Goal: Task Accomplishment & Management: Complete application form

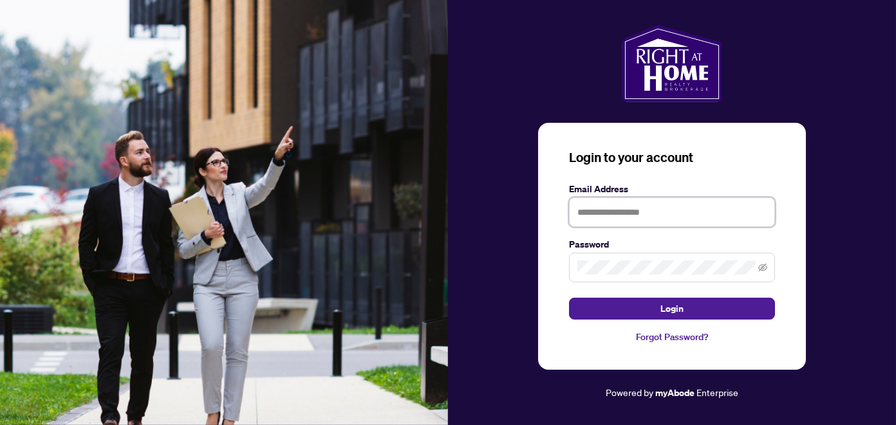
click at [634, 214] on input "text" at bounding box center [672, 213] width 206 height 30
click at [611, 266] on span at bounding box center [672, 268] width 206 height 30
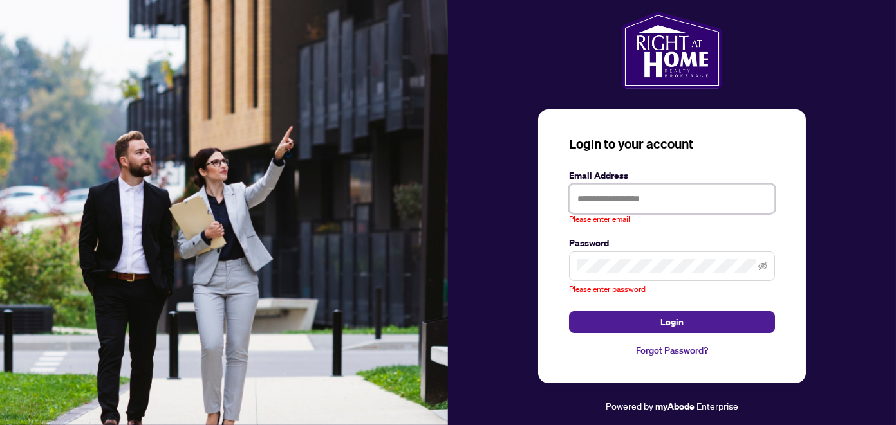
click at [625, 216] on div "Please enter email" at bounding box center [672, 205] width 206 height 42
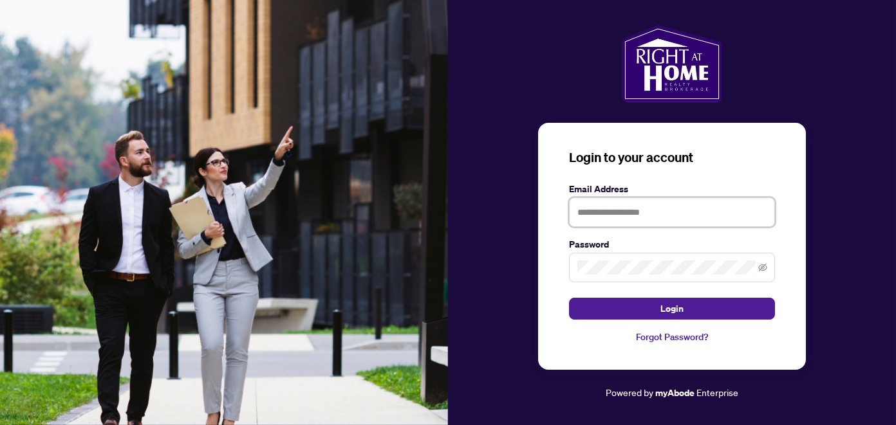
click at [613, 221] on input "text" at bounding box center [672, 213] width 206 height 30
click at [606, 266] on span at bounding box center [672, 268] width 206 height 30
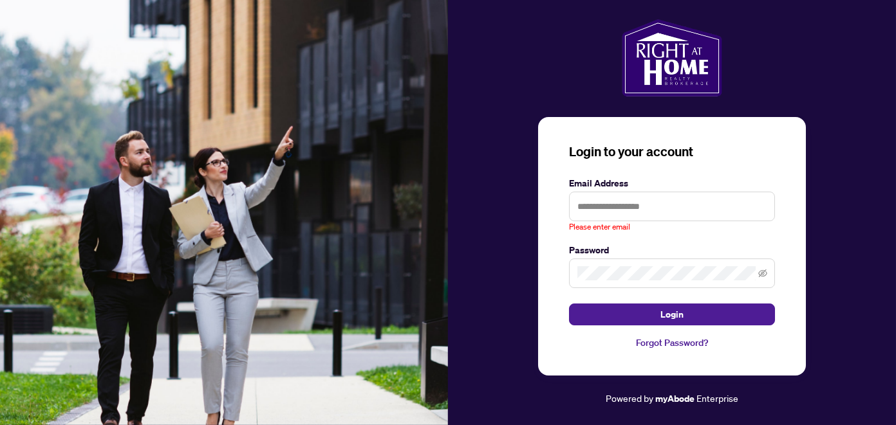
drag, startPoint x: 763, startPoint y: 105, endPoint x: 892, endPoint y: 17, distance: 155.6
click at [769, 97] on div "Login to your account Email Address Please enter email Password Login Forgot Pa…" at bounding box center [672, 212] width 448 height 387
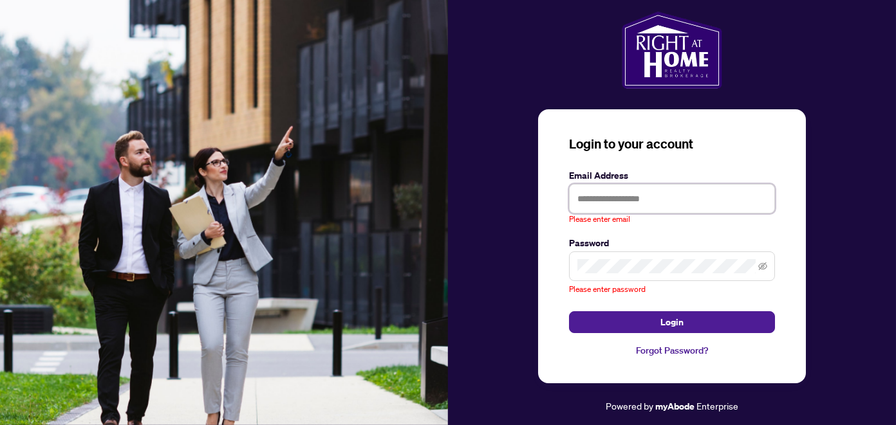
type input "**********"
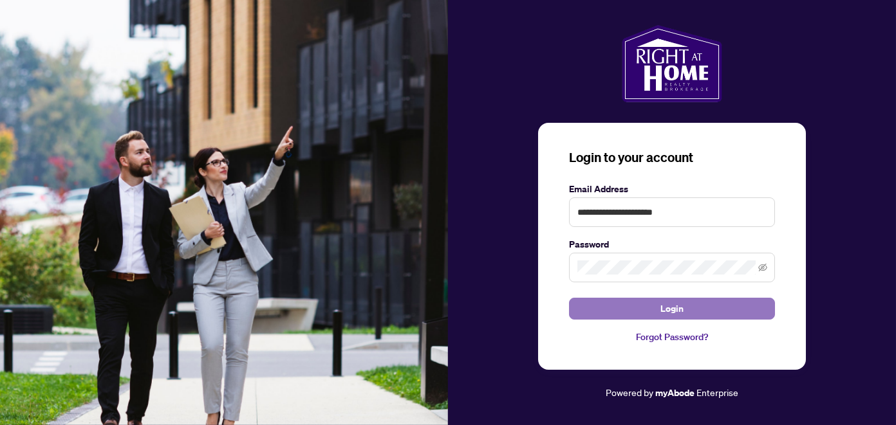
click at [648, 309] on button "Login" at bounding box center [672, 309] width 206 height 22
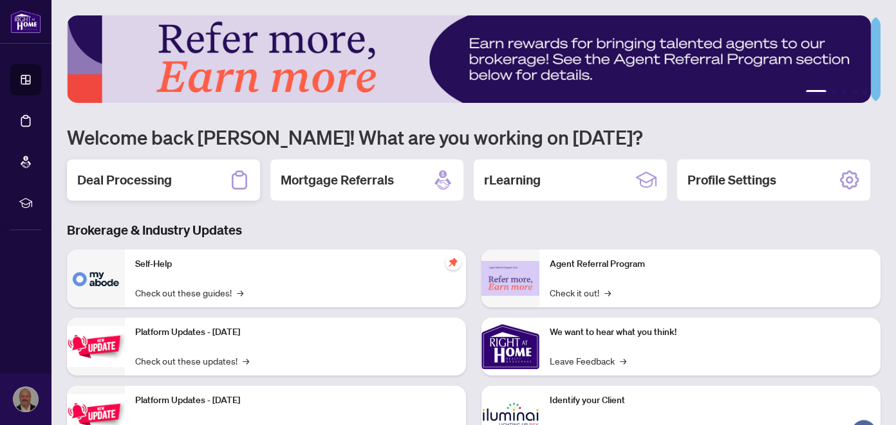
click at [123, 181] on h2 "Deal Processing" at bounding box center [124, 180] width 95 height 18
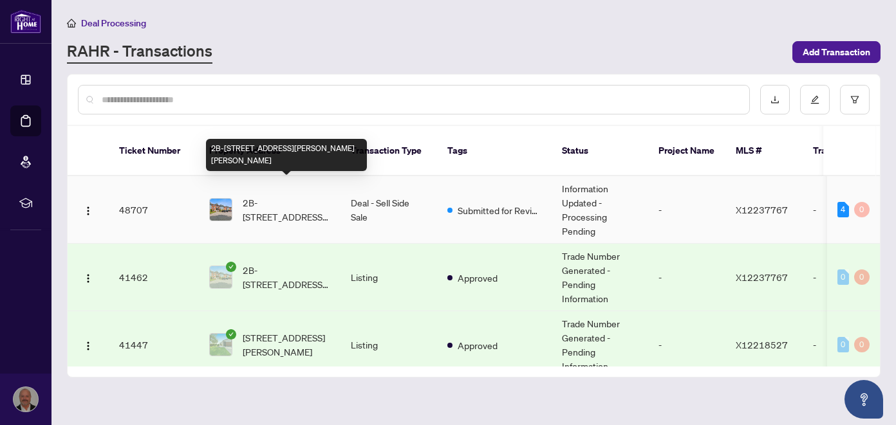
click at [306, 205] on span "2B-160 Edwards St, Clarence-Rockland, Ontario K4K 1H9, Canada" at bounding box center [286, 210] width 87 height 28
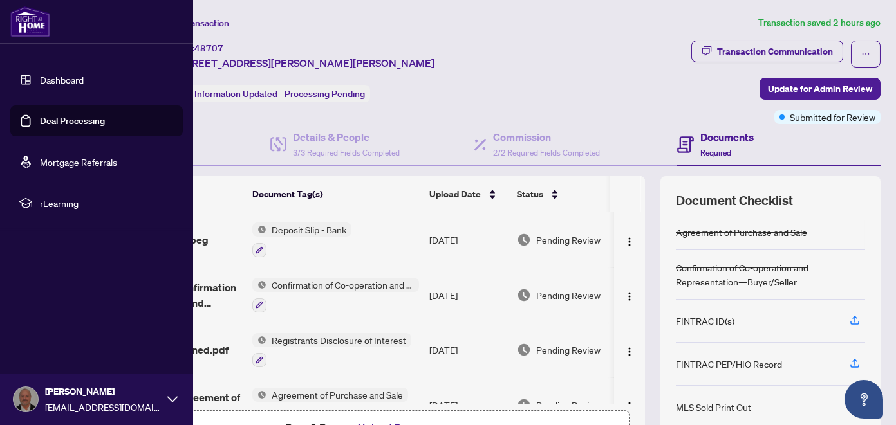
click at [21, 25] on img at bounding box center [30, 21] width 40 height 31
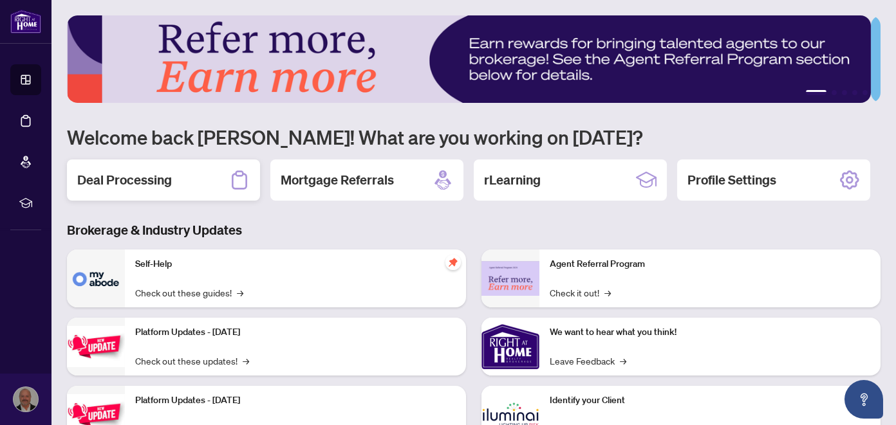
click at [138, 183] on h2 "Deal Processing" at bounding box center [124, 180] width 95 height 18
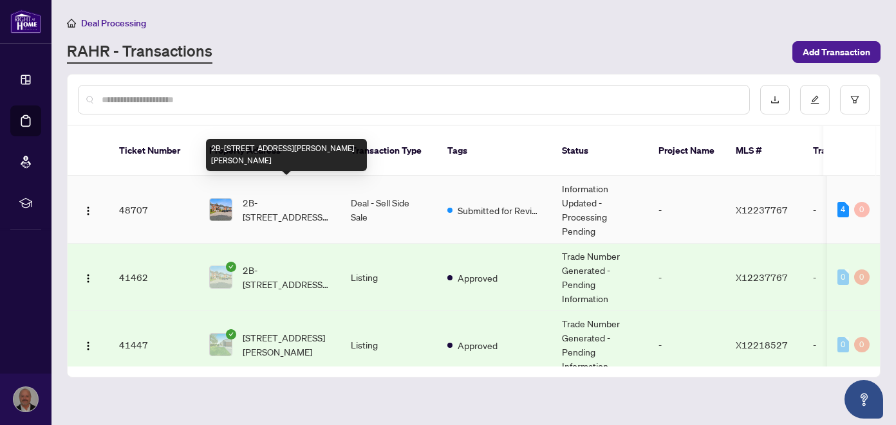
click at [272, 203] on span "2B-160 Edwards St, Clarence-Rockland, Ontario K4K 1H9, Canada" at bounding box center [286, 210] width 87 height 28
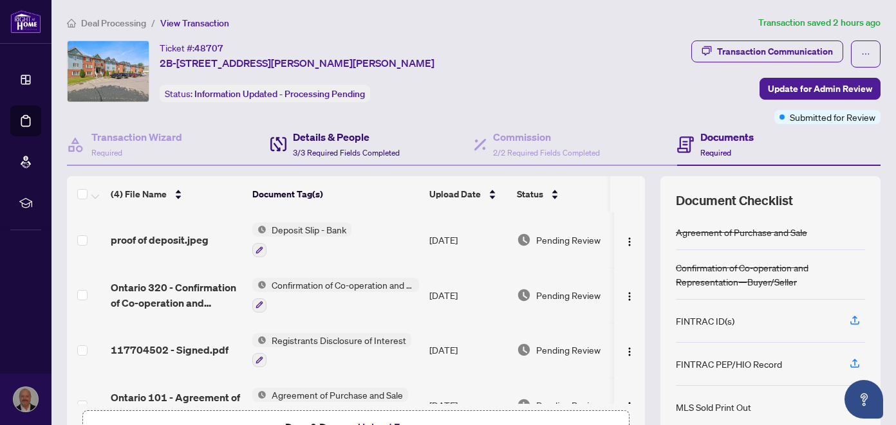
click at [320, 143] on div "Details & People 3/3 Required Fields Completed" at bounding box center [346, 144] width 107 height 30
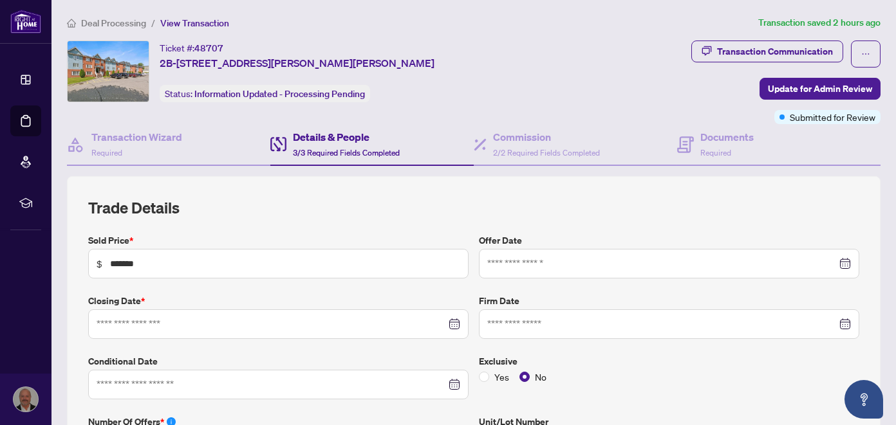
type input "**********"
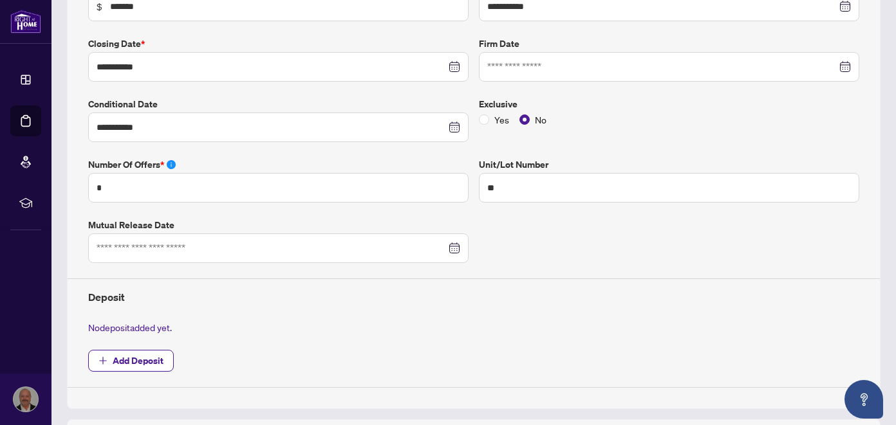
scroll to position [322, 0]
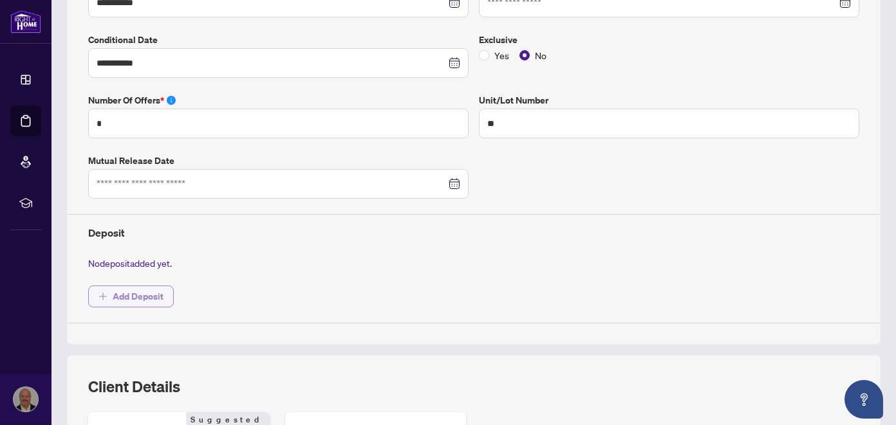
click at [120, 292] on span "Add Deposit" at bounding box center [138, 296] width 51 height 21
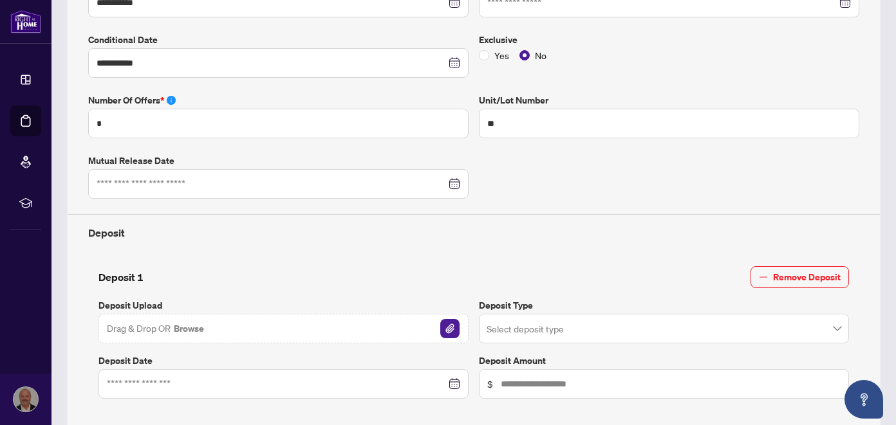
scroll to position [386, 0]
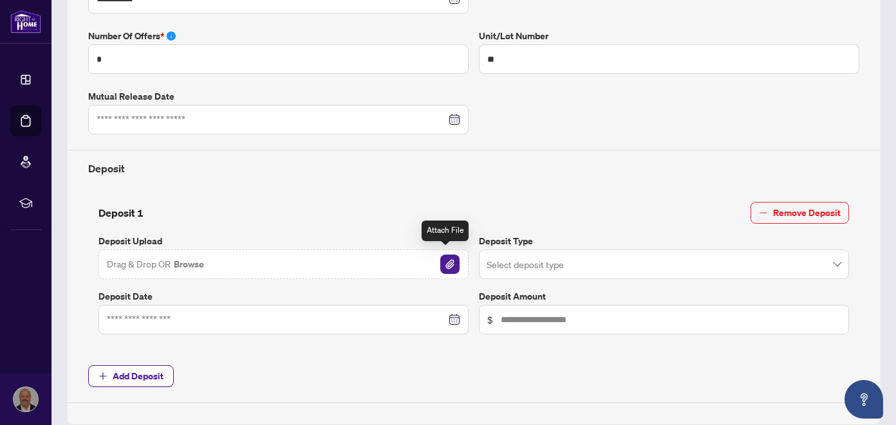
click at [441, 259] on img "button" at bounding box center [449, 264] width 19 height 19
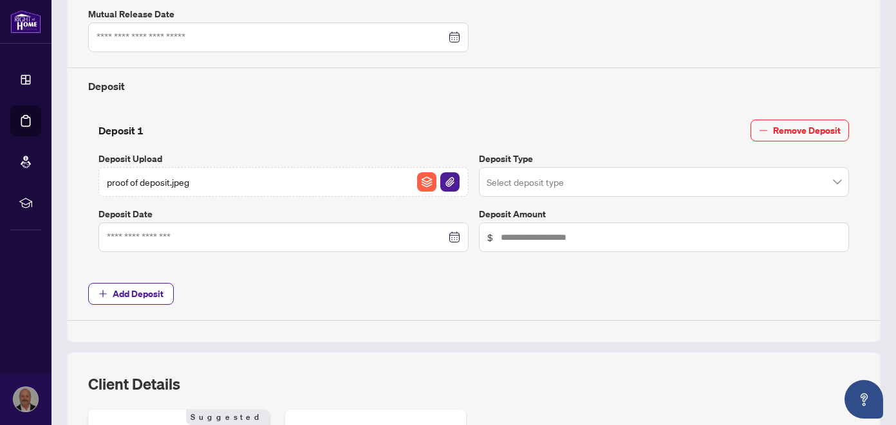
scroll to position [515, 0]
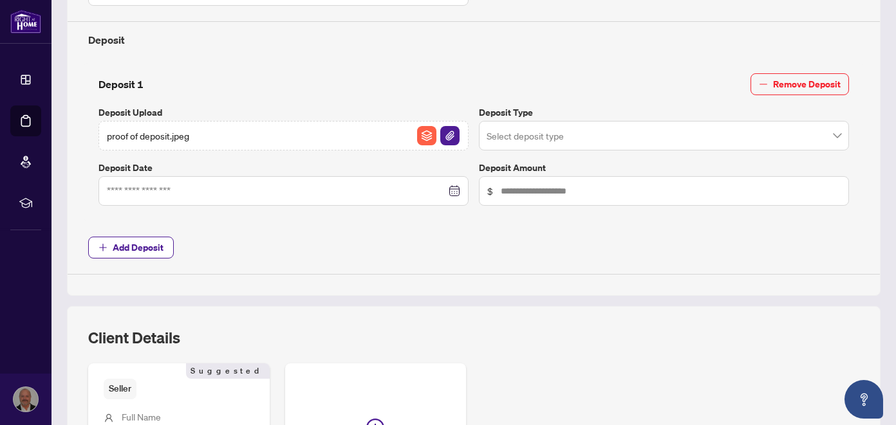
click at [447, 185] on div at bounding box center [283, 191] width 353 height 14
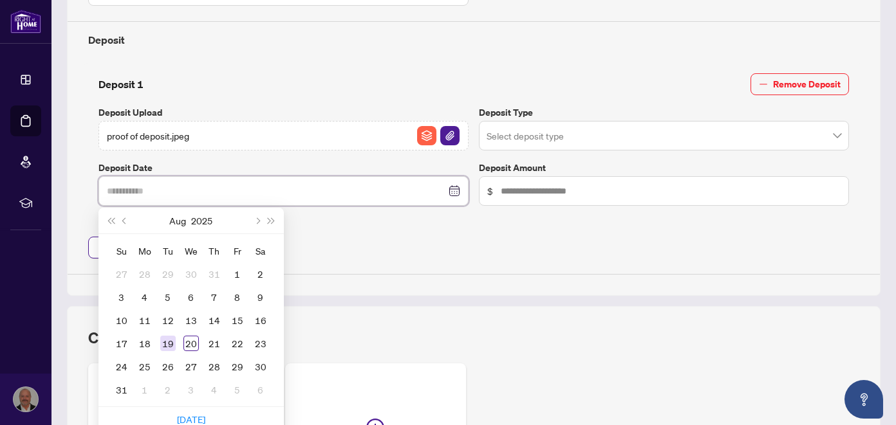
type input "**********"
click at [167, 339] on div "19" at bounding box center [167, 343] width 15 height 15
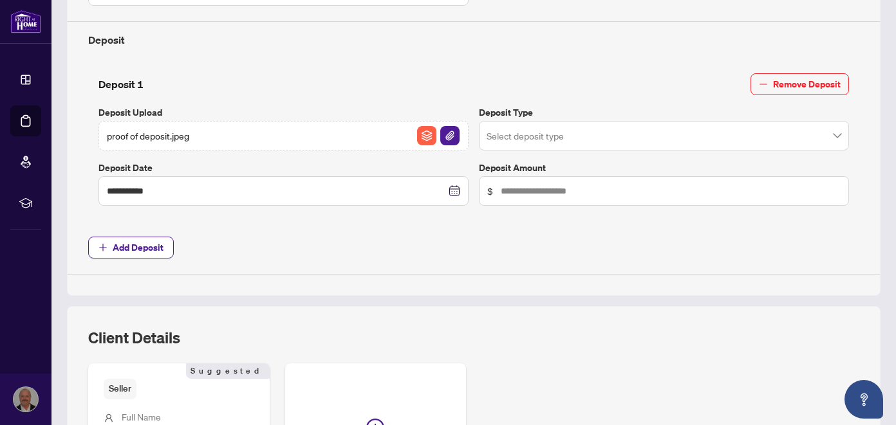
click at [572, 135] on input "search" at bounding box center [657, 138] width 343 height 28
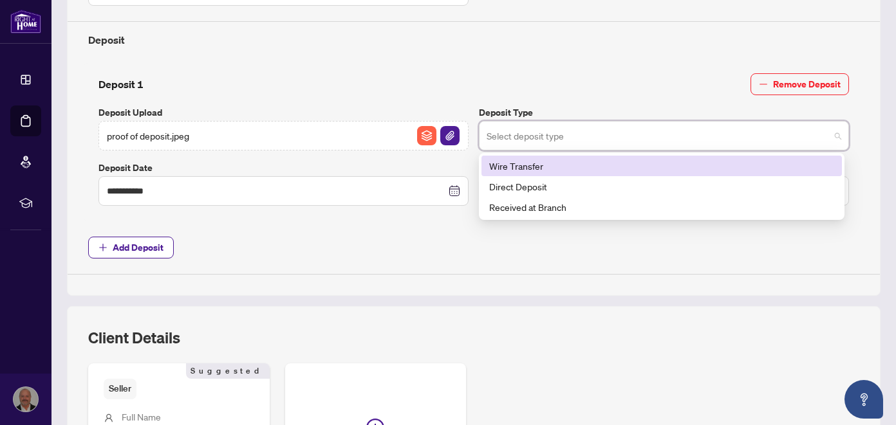
click at [506, 162] on div "Wire Transfer" at bounding box center [661, 166] width 345 height 14
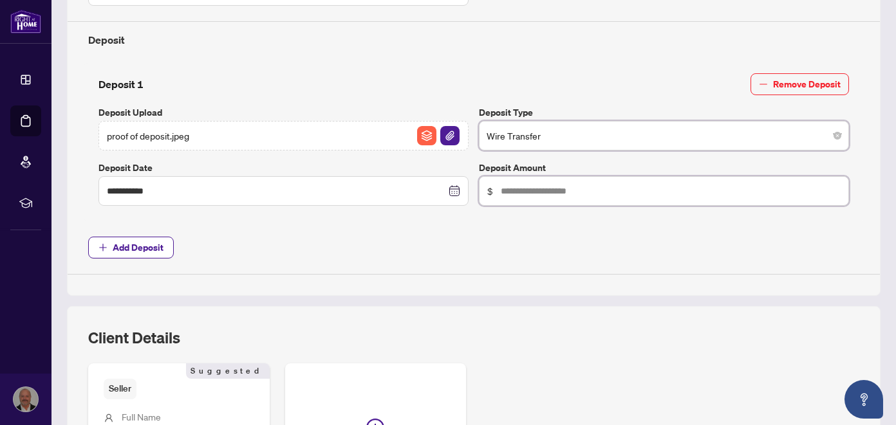
click at [527, 189] on input "text" at bounding box center [671, 191] width 340 height 14
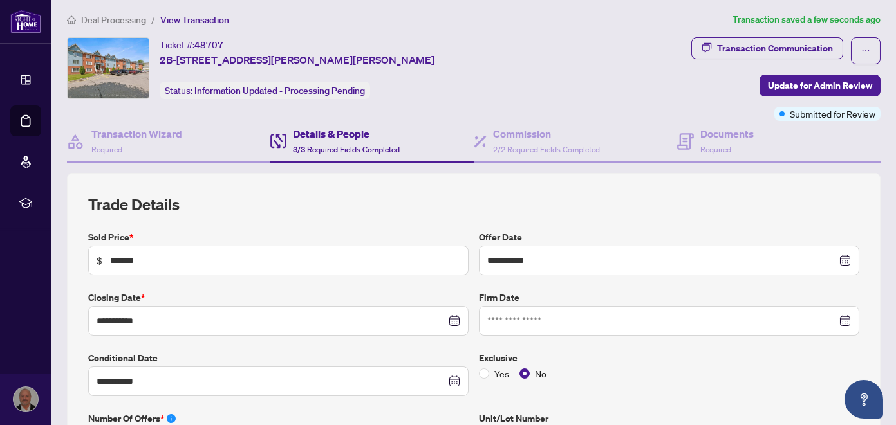
scroll to position [0, 0]
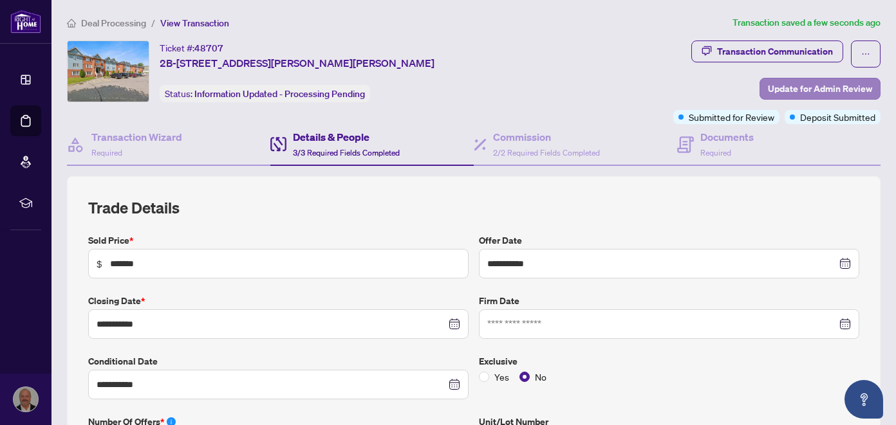
type input "*****"
click at [784, 91] on span "Update for Admin Review" at bounding box center [820, 88] width 104 height 21
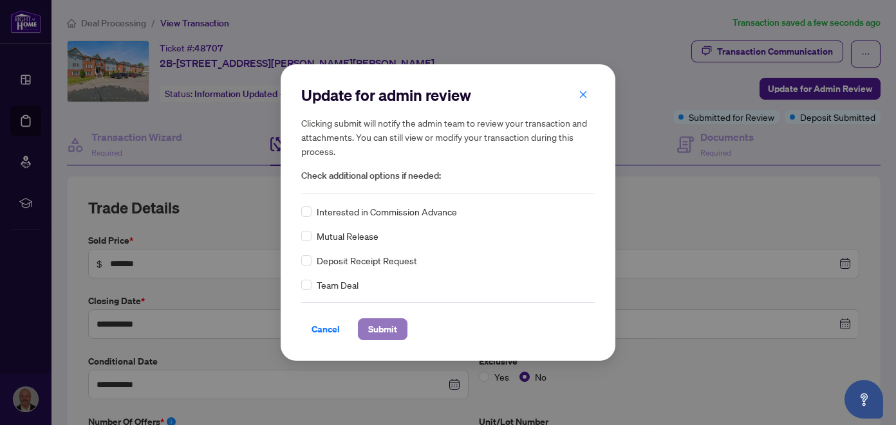
click at [374, 329] on span "Submit" at bounding box center [382, 329] width 29 height 21
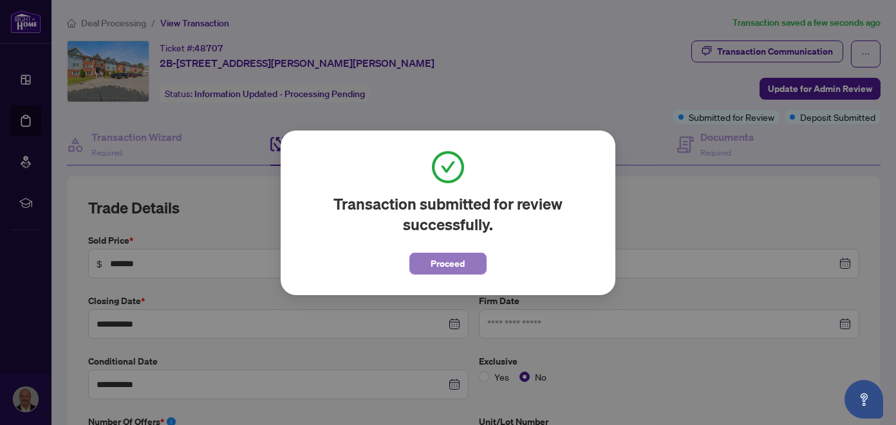
click at [436, 262] on span "Proceed" at bounding box center [448, 263] width 34 height 21
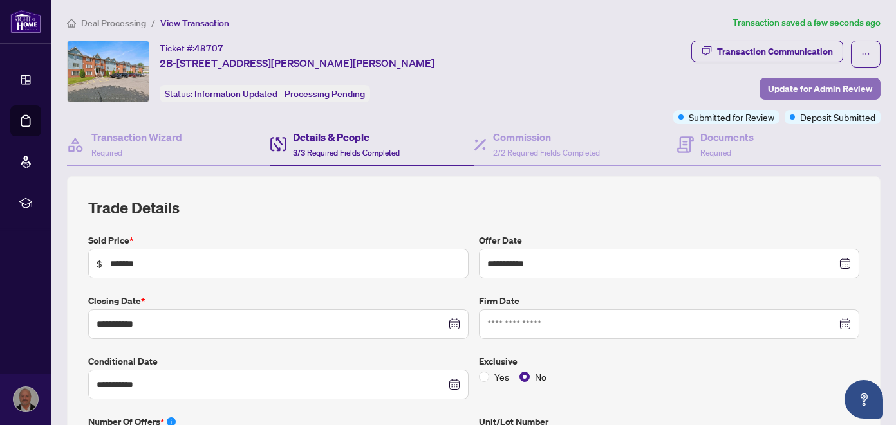
click at [778, 84] on span "Update for Admin Review" at bounding box center [820, 88] width 104 height 21
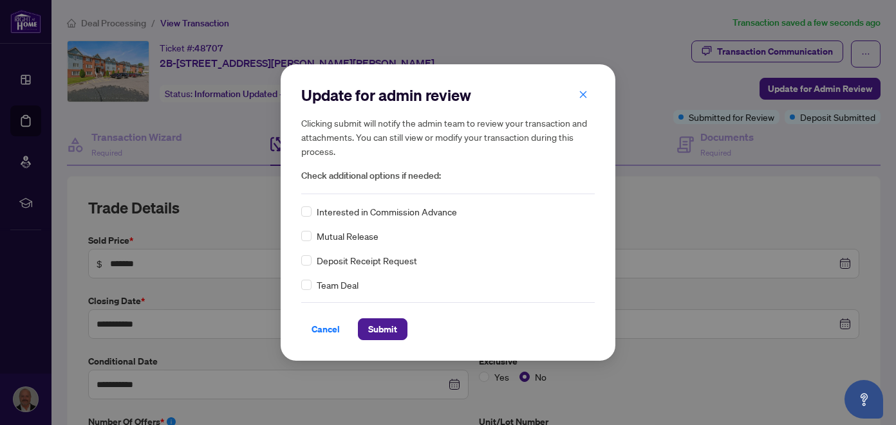
click at [300, 260] on div "Update for admin review Clicking submit will notify the admin team to review yo…" at bounding box center [448, 212] width 335 height 297
click at [376, 330] on span "Submit" at bounding box center [382, 329] width 29 height 21
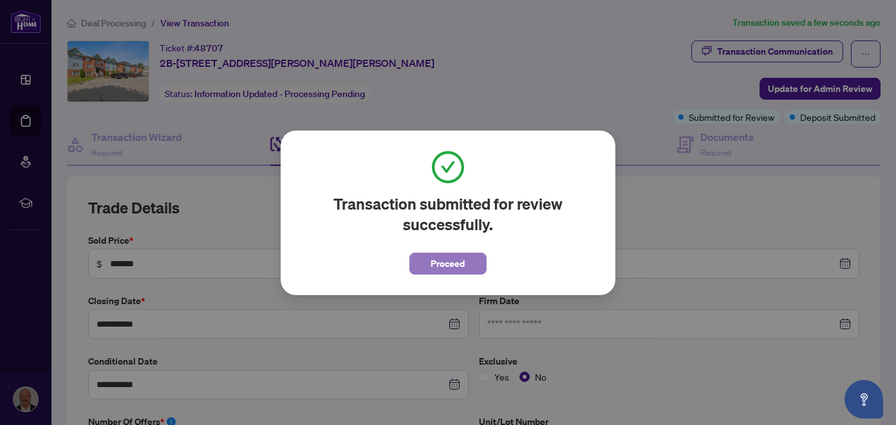
click at [441, 261] on span "Proceed" at bounding box center [448, 263] width 34 height 21
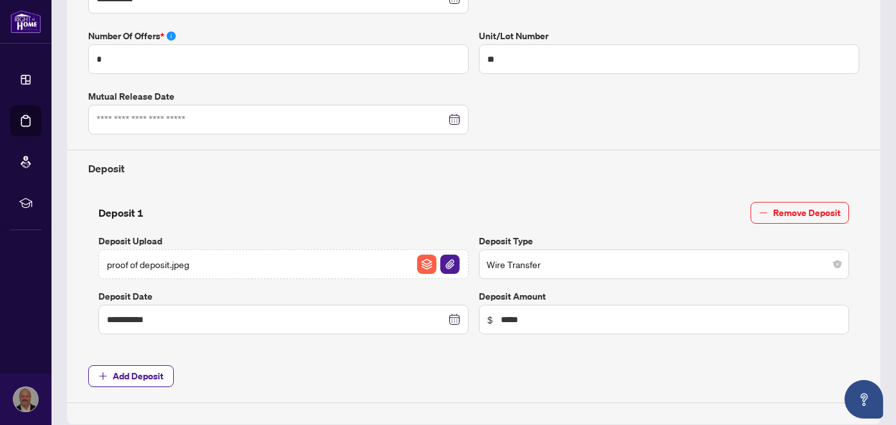
scroll to position [515, 0]
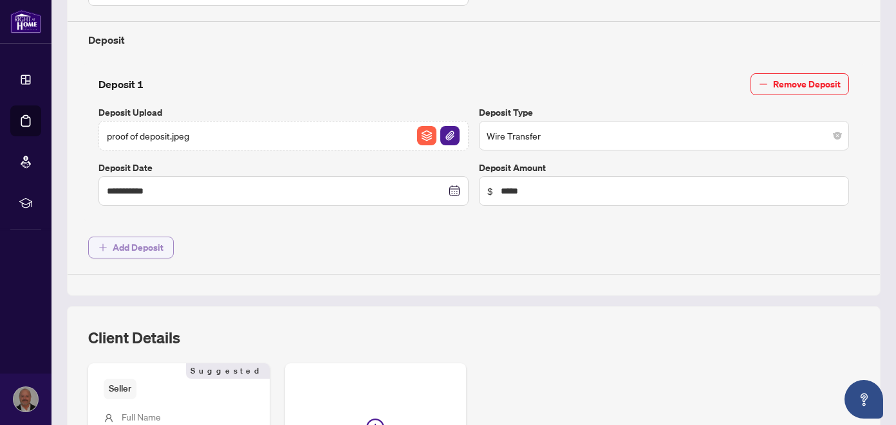
click at [93, 243] on button "Add Deposit" at bounding box center [131, 248] width 86 height 22
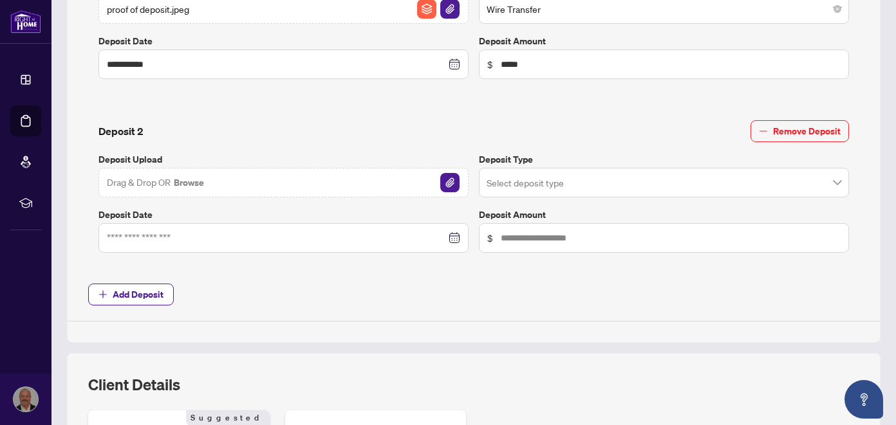
scroll to position [643, 0]
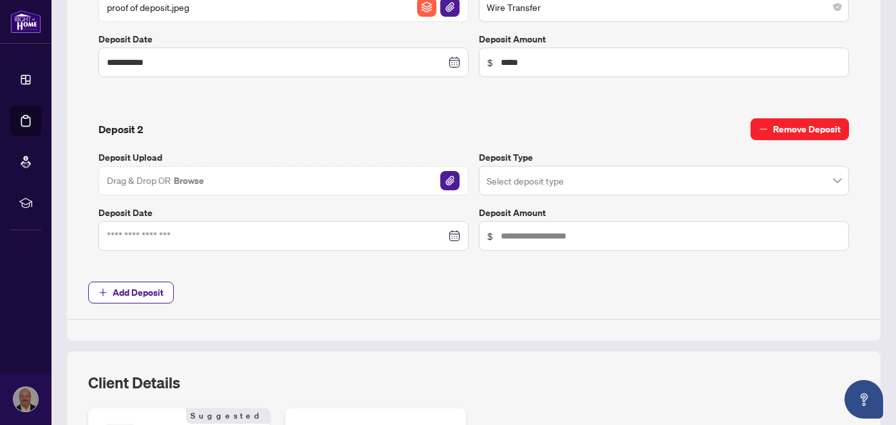
click at [800, 127] on span "Remove Deposit" at bounding box center [807, 129] width 68 height 21
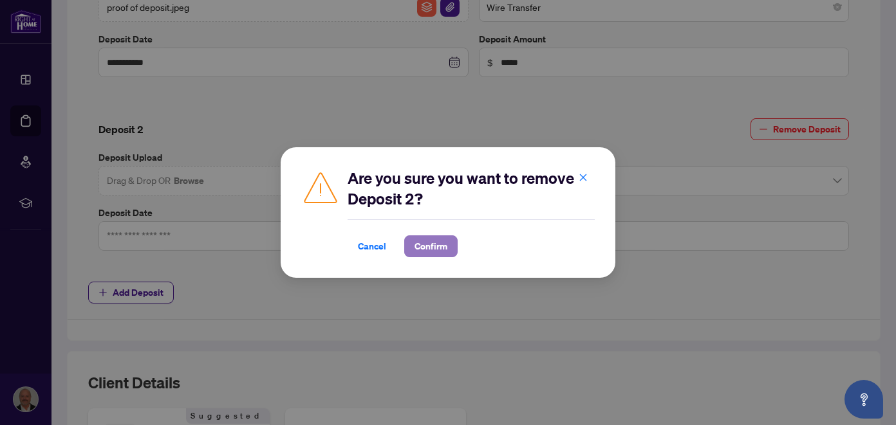
click at [427, 244] on span "Confirm" at bounding box center [430, 246] width 33 height 21
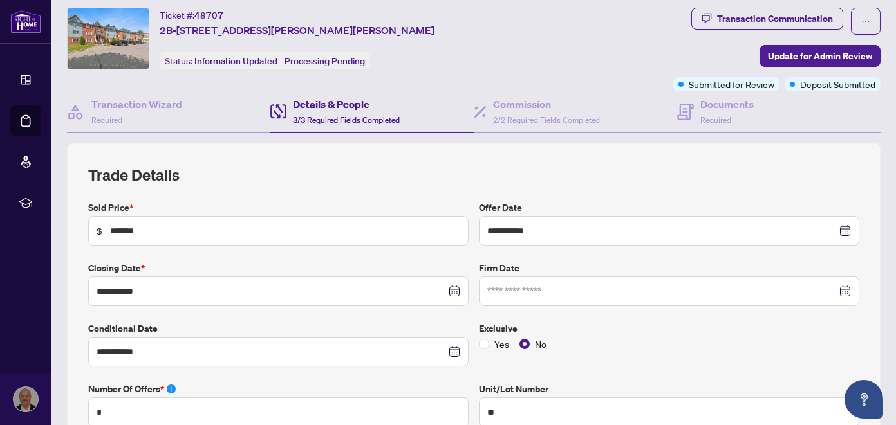
scroll to position [0, 0]
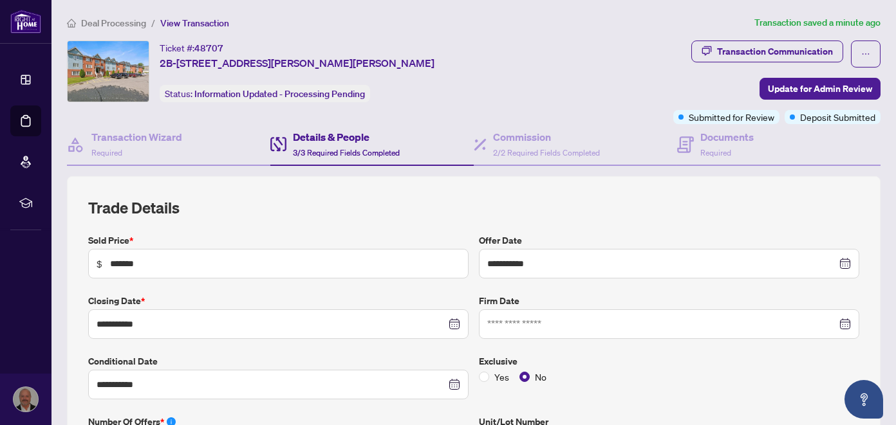
click at [324, 138] on h4 "Details & People" at bounding box center [346, 136] width 107 height 15
